Goal: Use online tool/utility: Utilize a website feature to perform a specific function

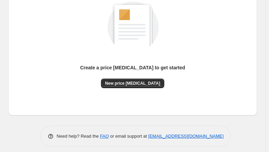
scroll to position [103, 0]
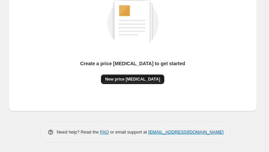
click at [132, 80] on span "New price change job" at bounding box center [132, 79] width 55 height 5
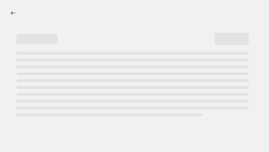
select select "percentage"
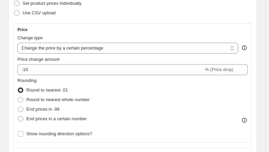
scroll to position [120, 0]
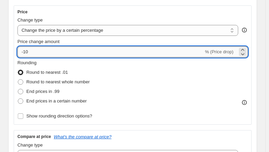
click at [61, 50] on input "-10" at bounding box center [110, 52] width 186 height 11
type input "-1"
type input "-30"
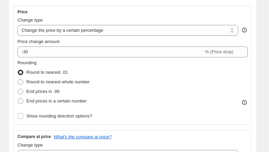
click at [126, 69] on div "Rounding Round to nearest .01 Round to nearest whole number End prices in .99 E…" at bounding box center [132, 83] width 230 height 47
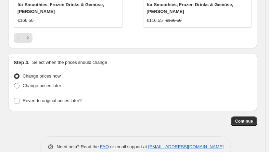
scroll to position [833, 0]
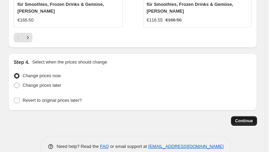
click at [248, 116] on button "Continue" at bounding box center [244, 121] width 26 height 10
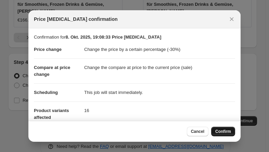
click at [227, 130] on span "Confirm" at bounding box center [223, 131] width 16 height 5
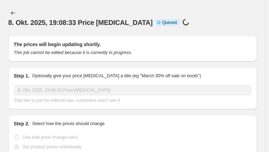
scroll to position [833, 0]
